Goal: Complete application form

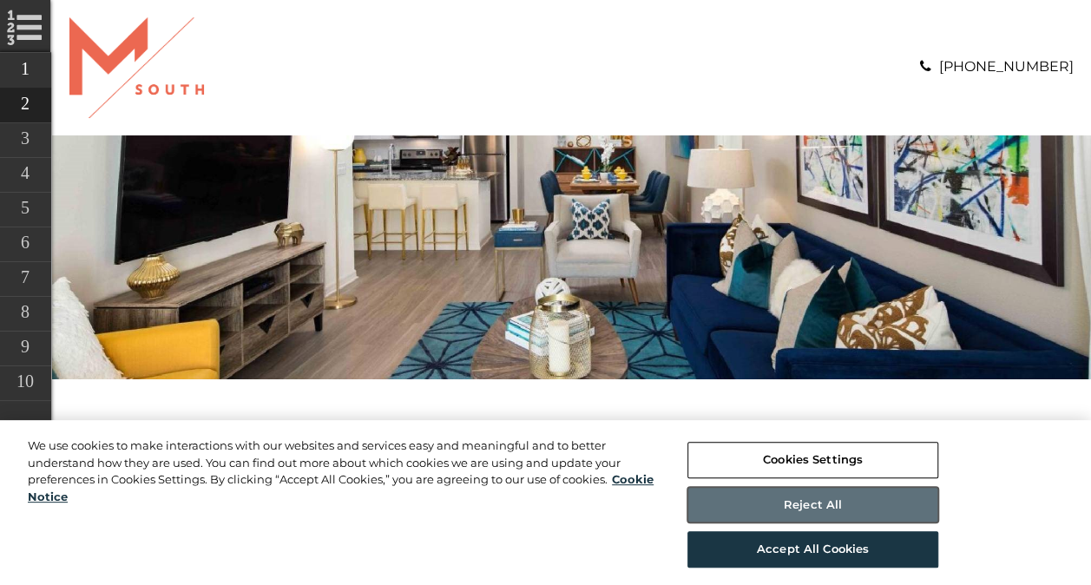
click at [771, 515] on button "Reject All" at bounding box center [812, 505] width 251 height 36
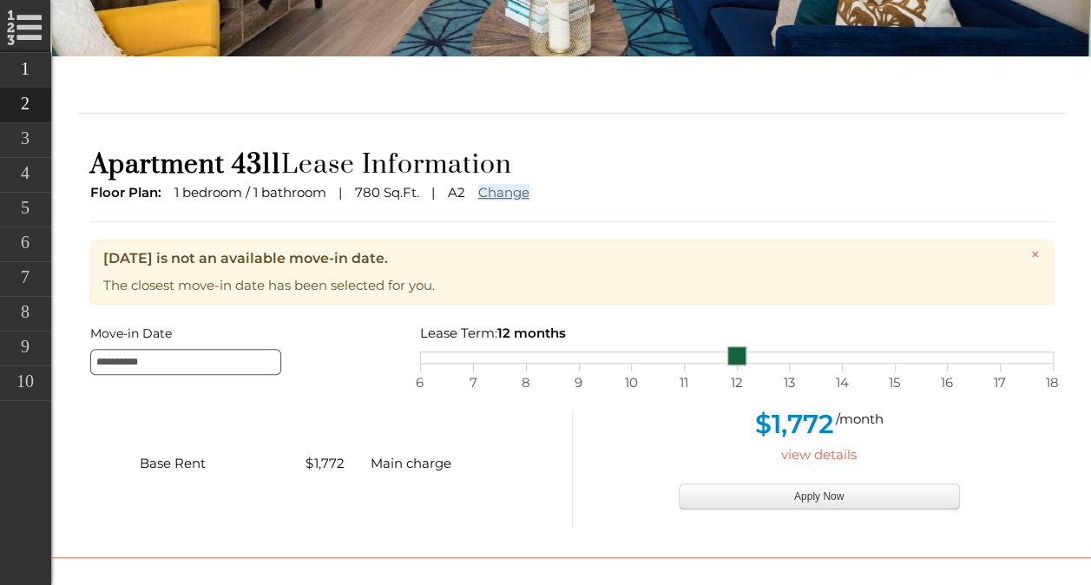
scroll to position [360, 0]
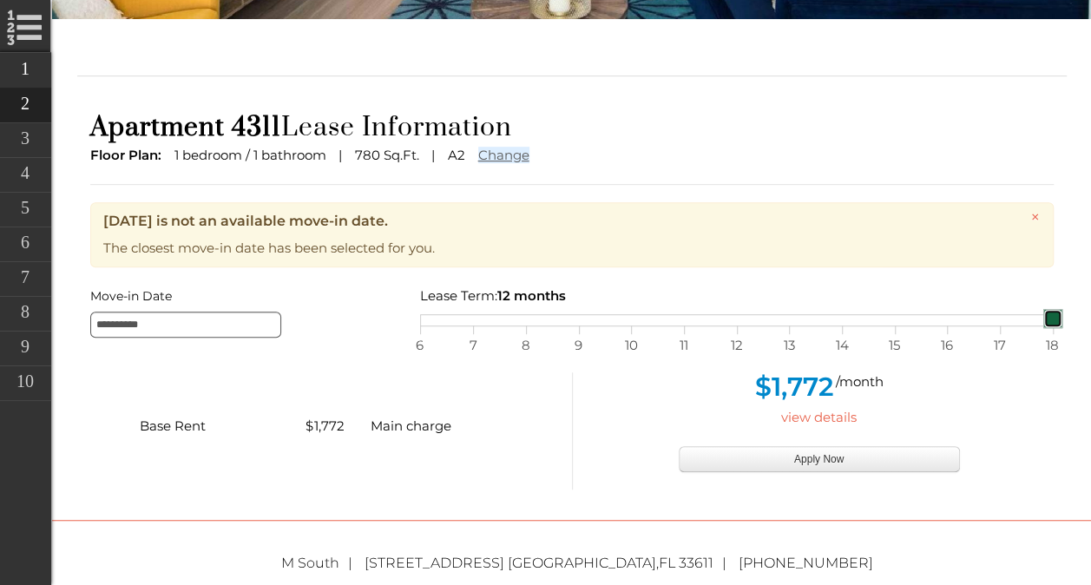
drag, startPoint x: 733, startPoint y: 324, endPoint x: 813, endPoint y: 356, distance: 86.9
click at [1036, 354] on form "**********" at bounding box center [572, 387] width 990 height 205
click at [198, 330] on input "**********" at bounding box center [185, 325] width 191 height 26
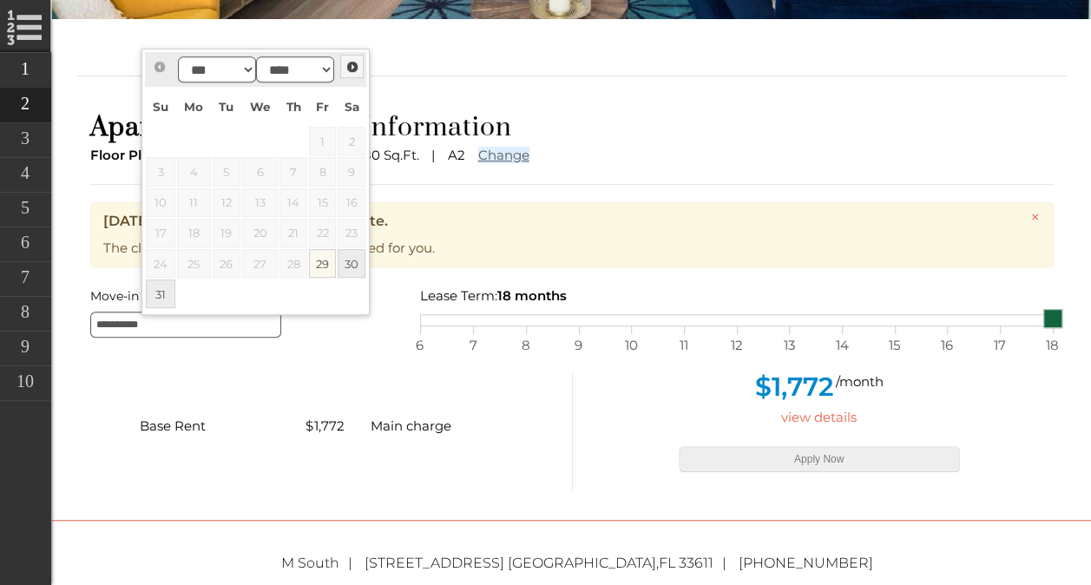
click at [347, 69] on span "Next" at bounding box center [352, 67] width 14 height 14
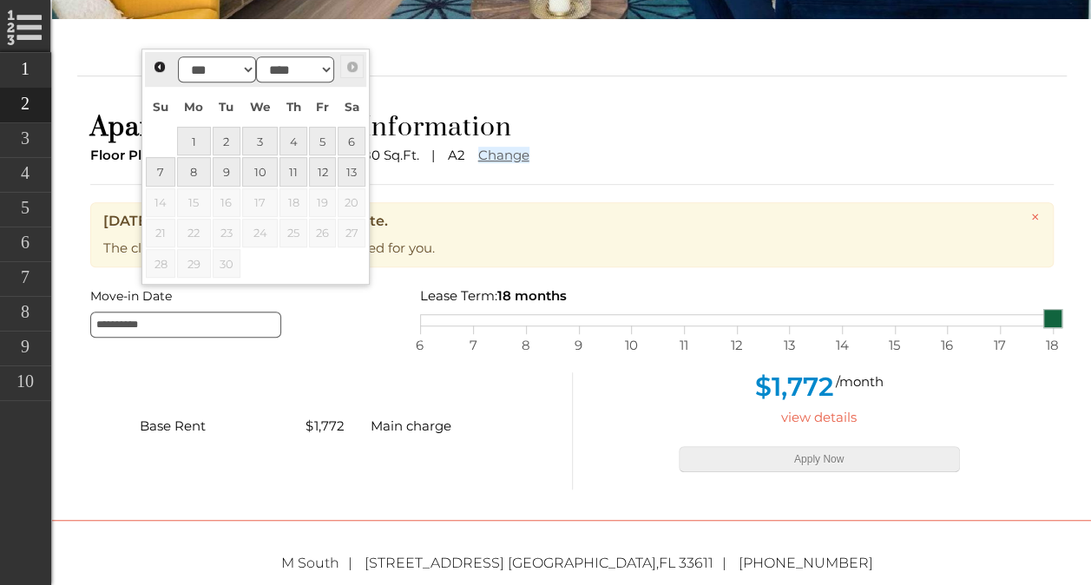
type input "**********"
click at [343, 59] on link "Next" at bounding box center [351, 66] width 23 height 23
click at [345, 61] on span "Next" at bounding box center [352, 67] width 14 height 14
click at [346, 62] on span "Next" at bounding box center [352, 67] width 14 height 14
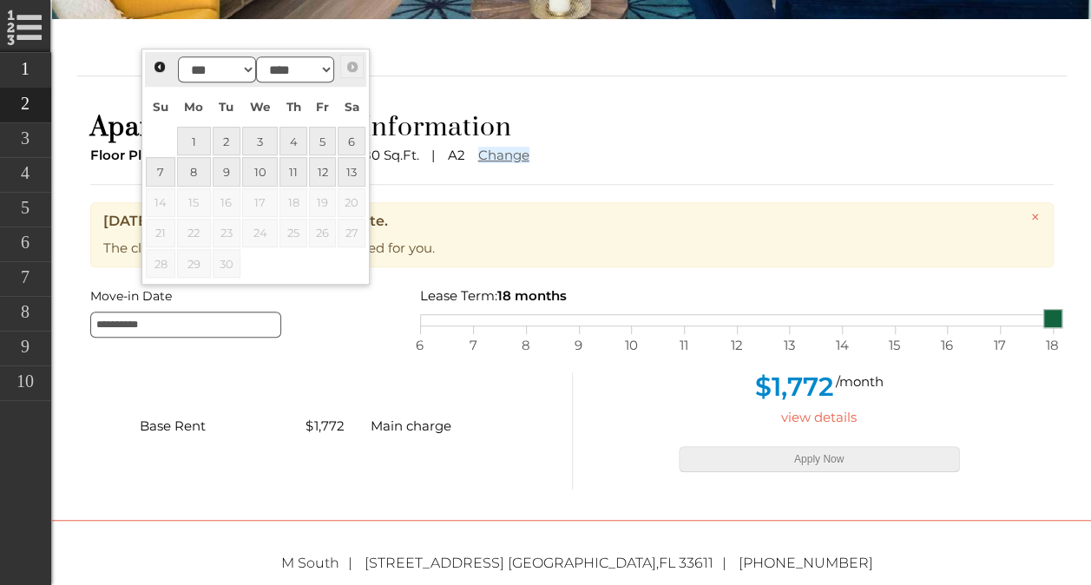
click at [347, 64] on span "Next" at bounding box center [352, 67] width 14 height 14
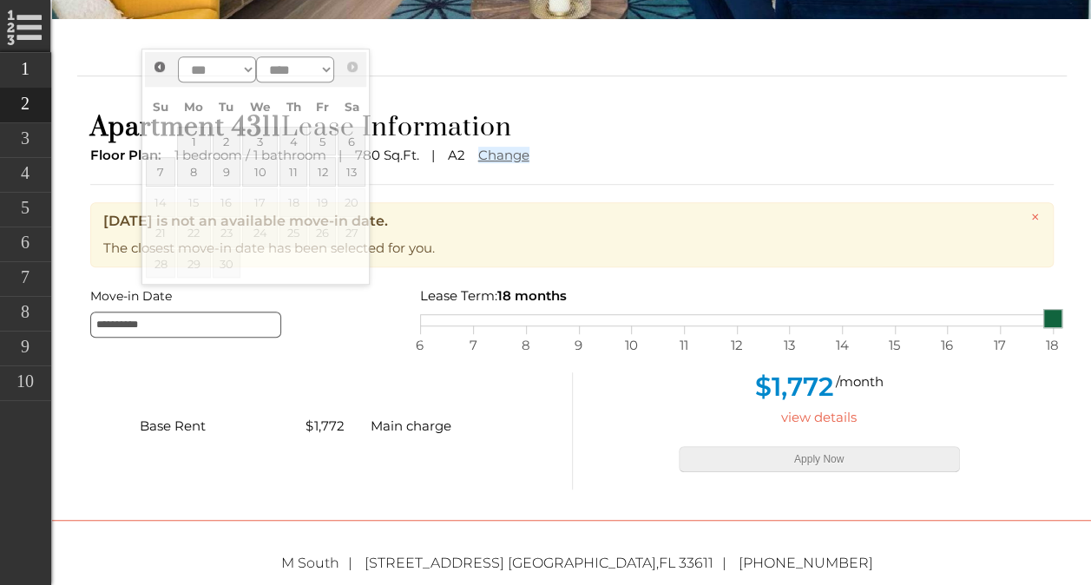
click at [649, 112] on h1 "Apartment 4311 Lease Information" at bounding box center [571, 127] width 963 height 33
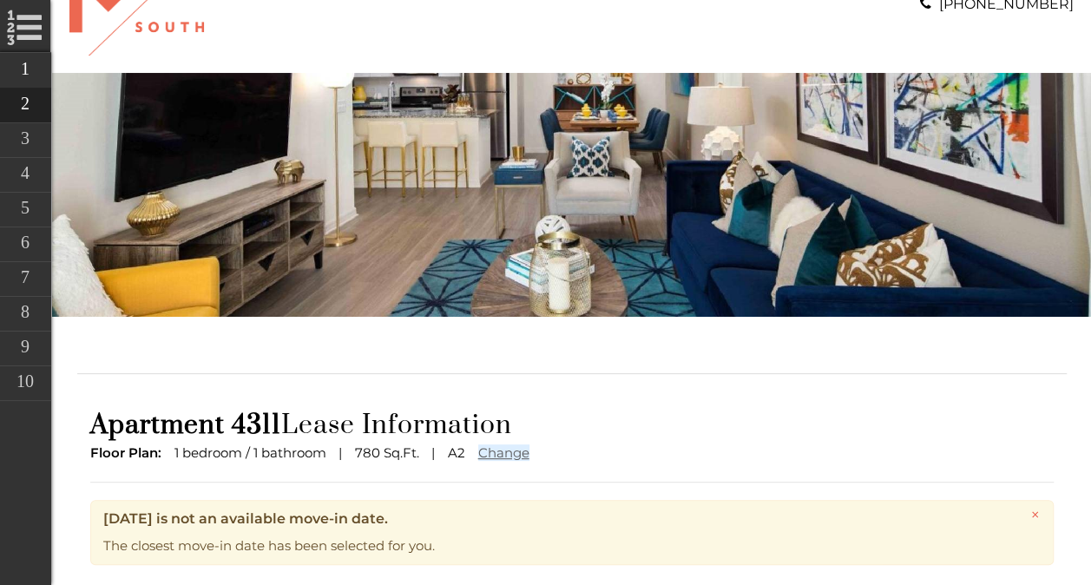
scroll to position [0, 0]
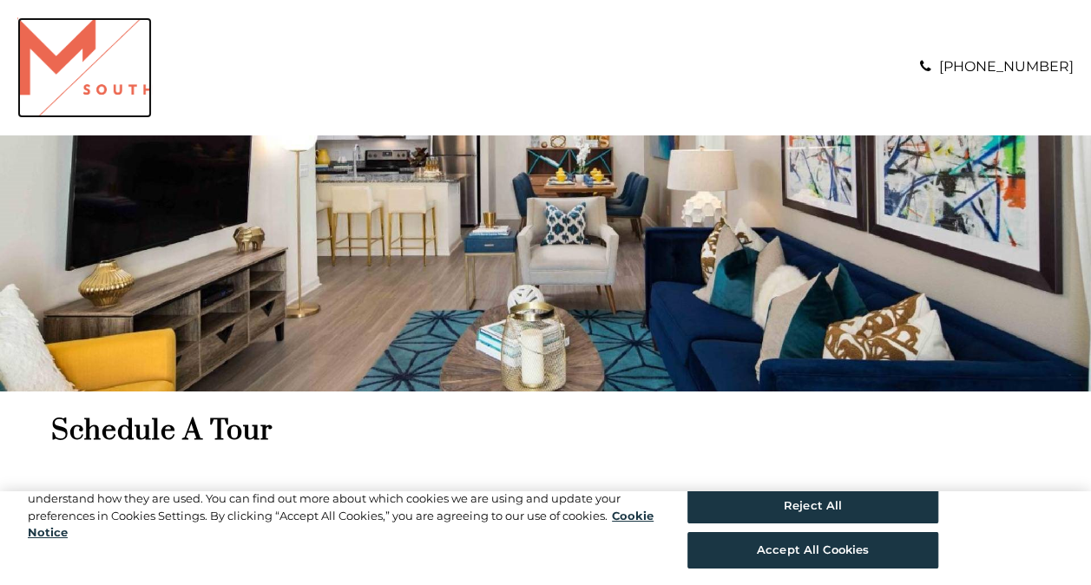
click at [97, 65] on img "Logo" at bounding box center [84, 67] width 135 height 101
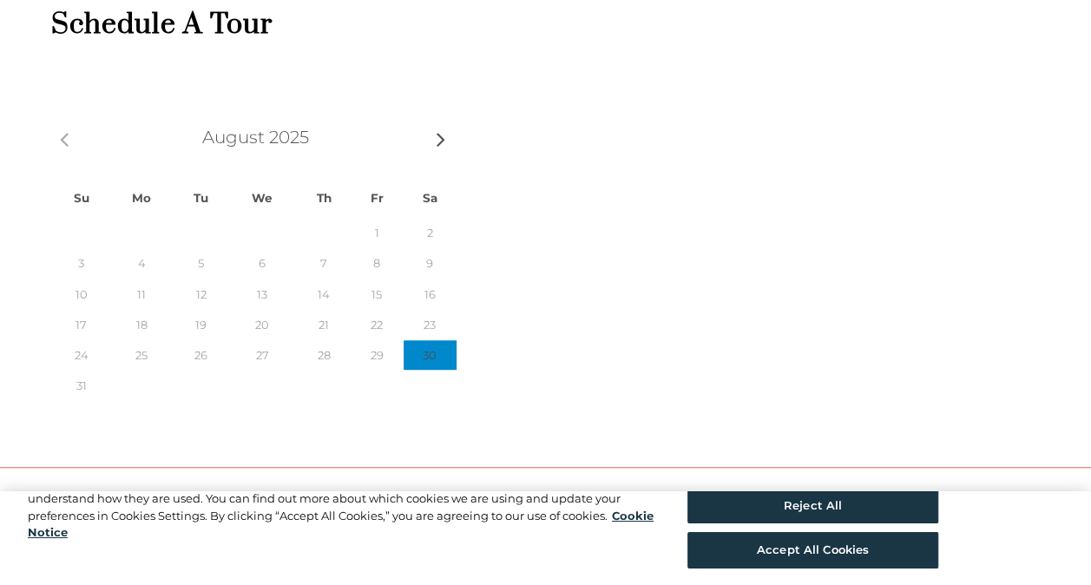
scroll to position [434, 0]
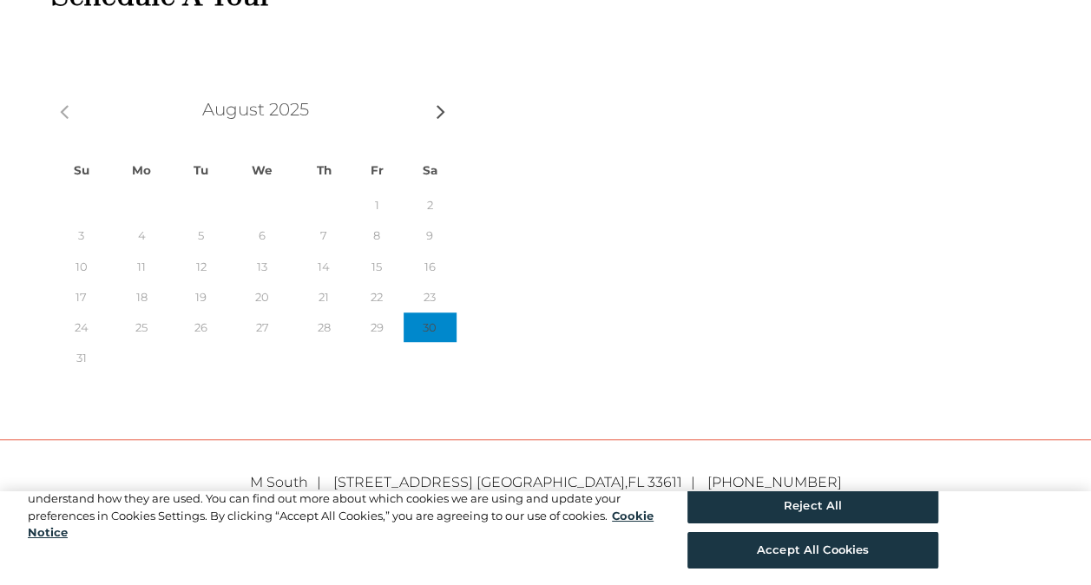
click at [237, 135] on span "29" at bounding box center [377, 326] width 50 height 29
drag, startPoint x: 375, startPoint y: 323, endPoint x: 498, endPoint y: 293, distance: 126.9
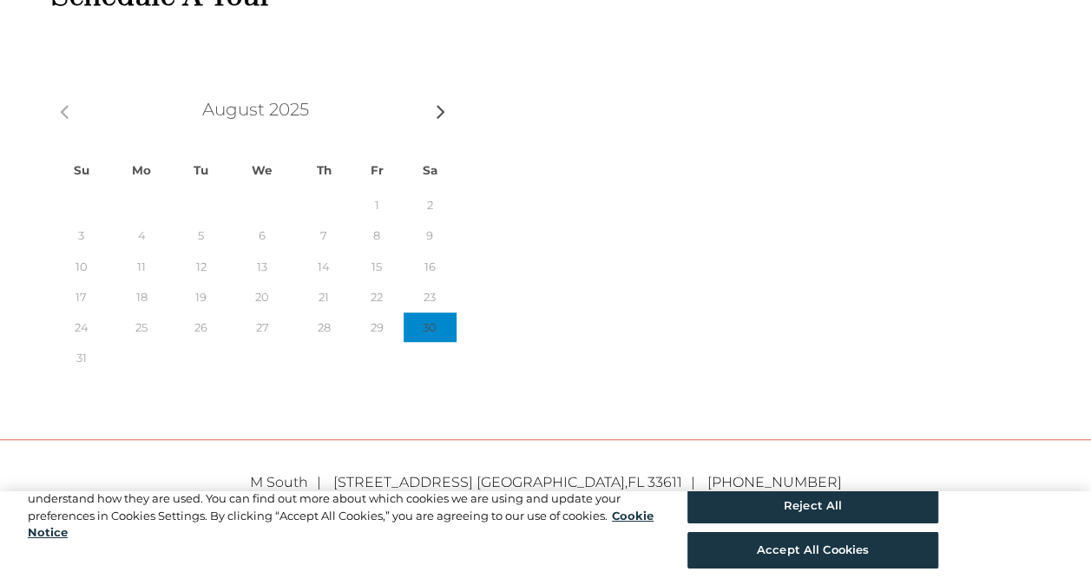
click at [237, 135] on div "Prev Next August 2025 Su Mo Tu We Th Fr Sa 1 2 3 4 5 6 7 8 9 10 11 12 13 14 15 …" at bounding box center [559, 234] width 1016 height 286
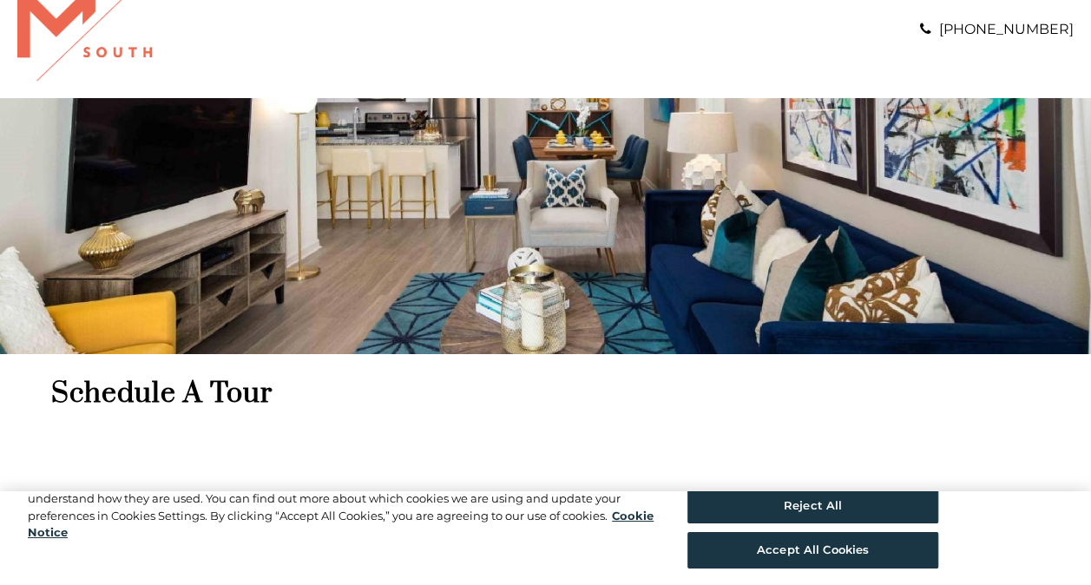
scroll to position [0, 0]
